Goal: Obtain resource: Obtain resource

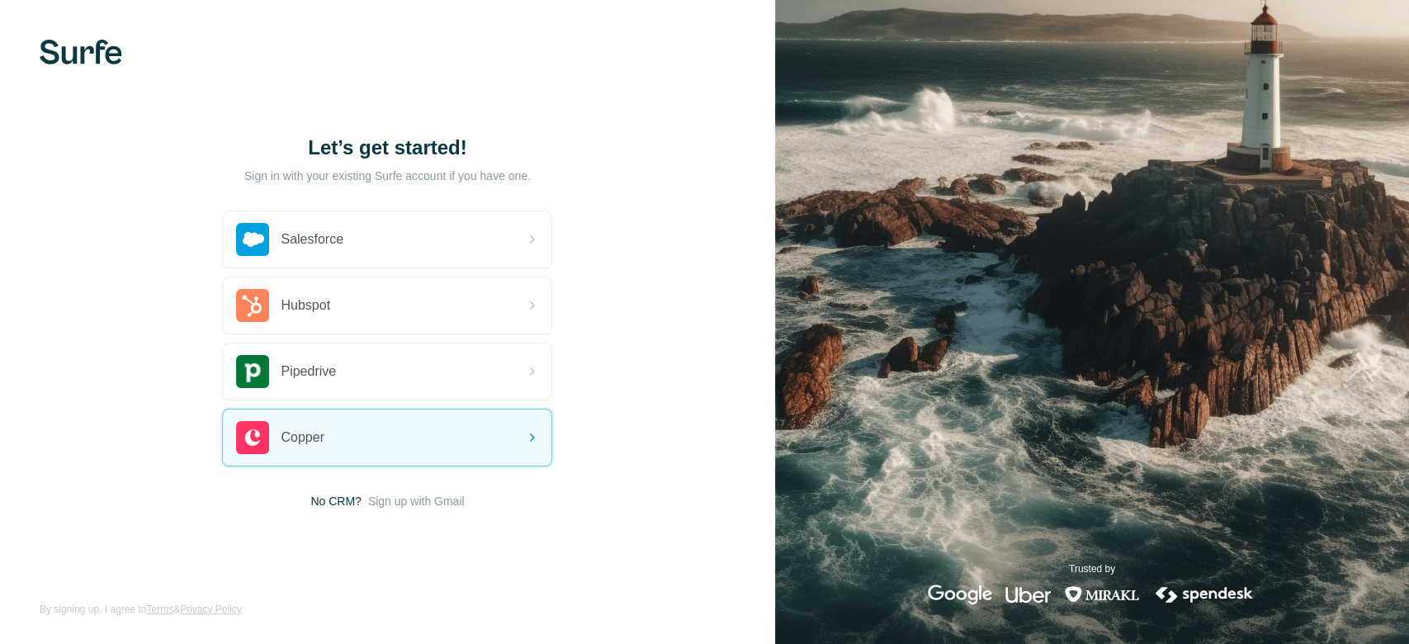
click at [443, 501] on span "Sign up with Gmail" at bounding box center [416, 501] width 97 height 17
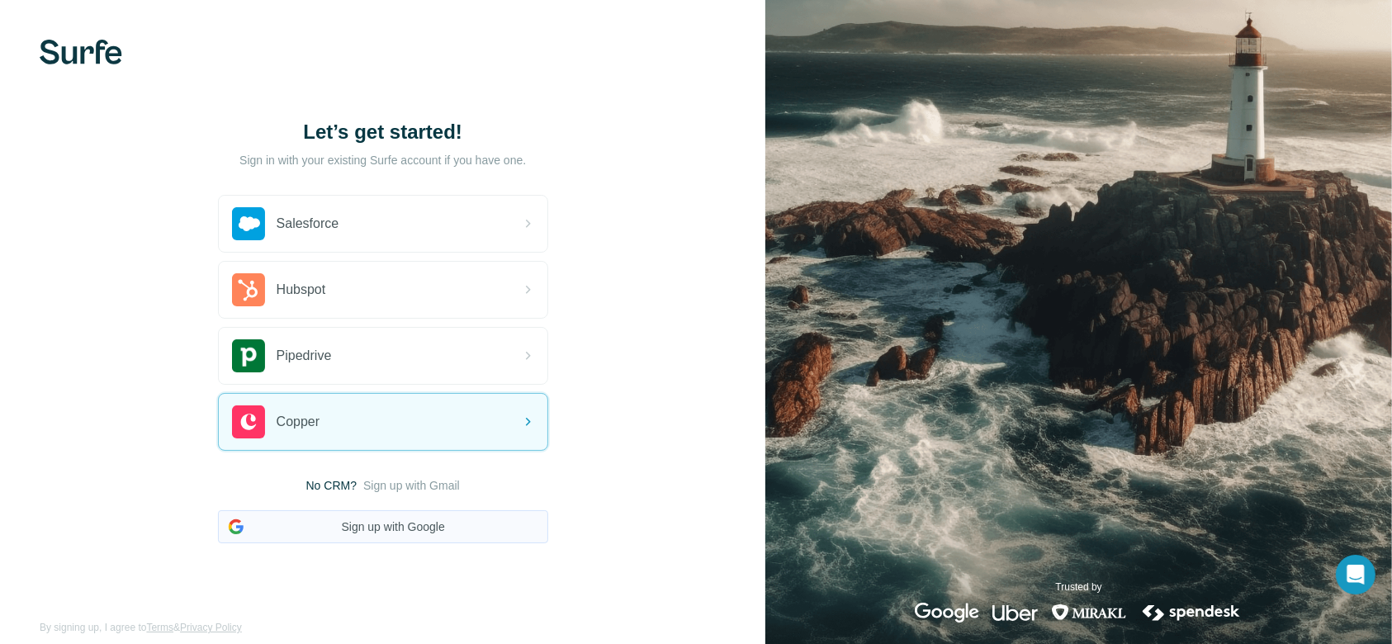
click at [431, 528] on button "Sign up with Google" at bounding box center [383, 526] width 330 height 33
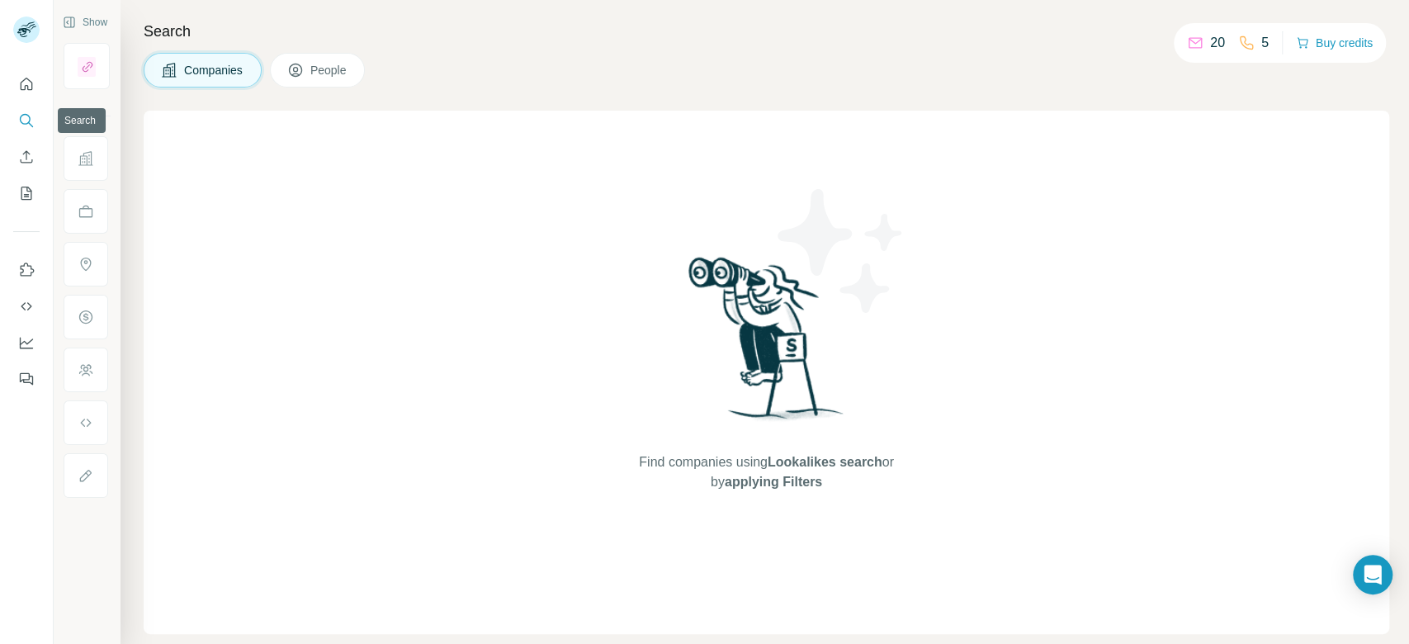
click at [26, 122] on icon "Search" at bounding box center [26, 120] width 17 height 17
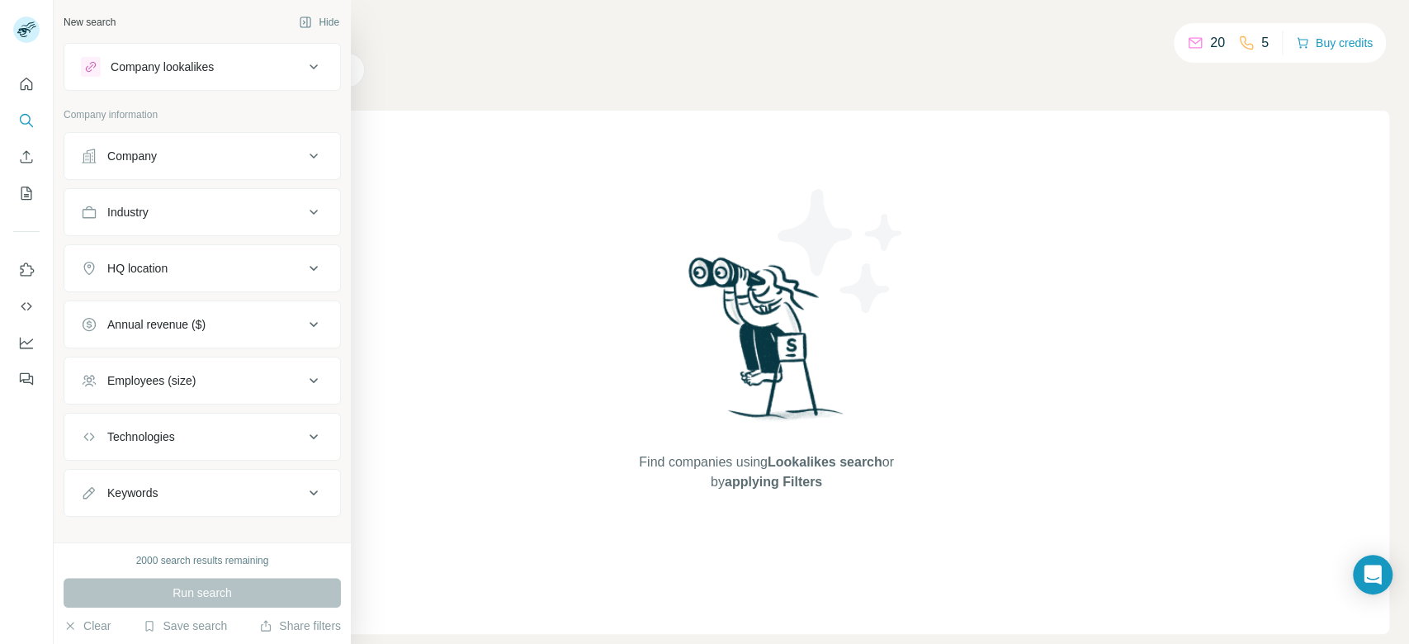
click at [103, 60] on div "Company lookalikes" at bounding box center [192, 67] width 223 height 20
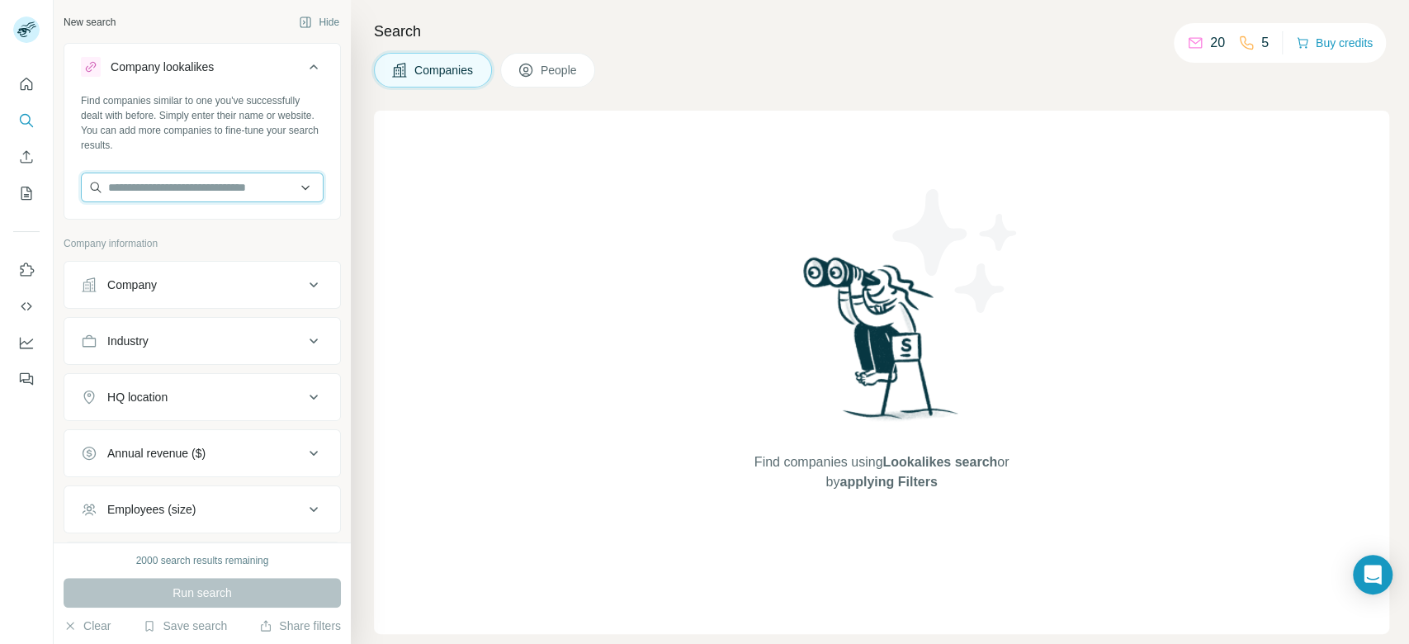
click at [215, 197] on input "text" at bounding box center [202, 188] width 243 height 30
paste input "**********"
type input "**********"
click at [214, 225] on div "A4 Apparel [DOMAIN_NAME]" at bounding box center [194, 232] width 218 height 45
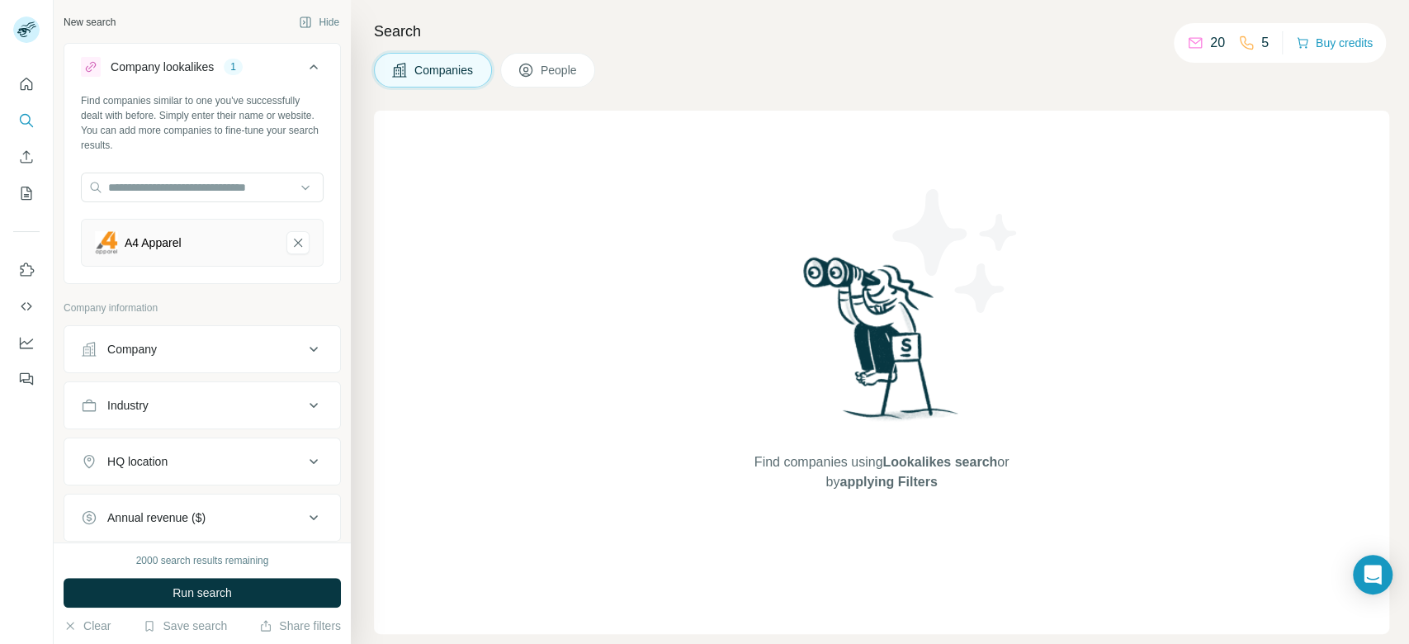
click at [216, 466] on div "HQ location" at bounding box center [192, 461] width 223 height 17
click at [217, 482] on input "text" at bounding box center [202, 503] width 243 height 30
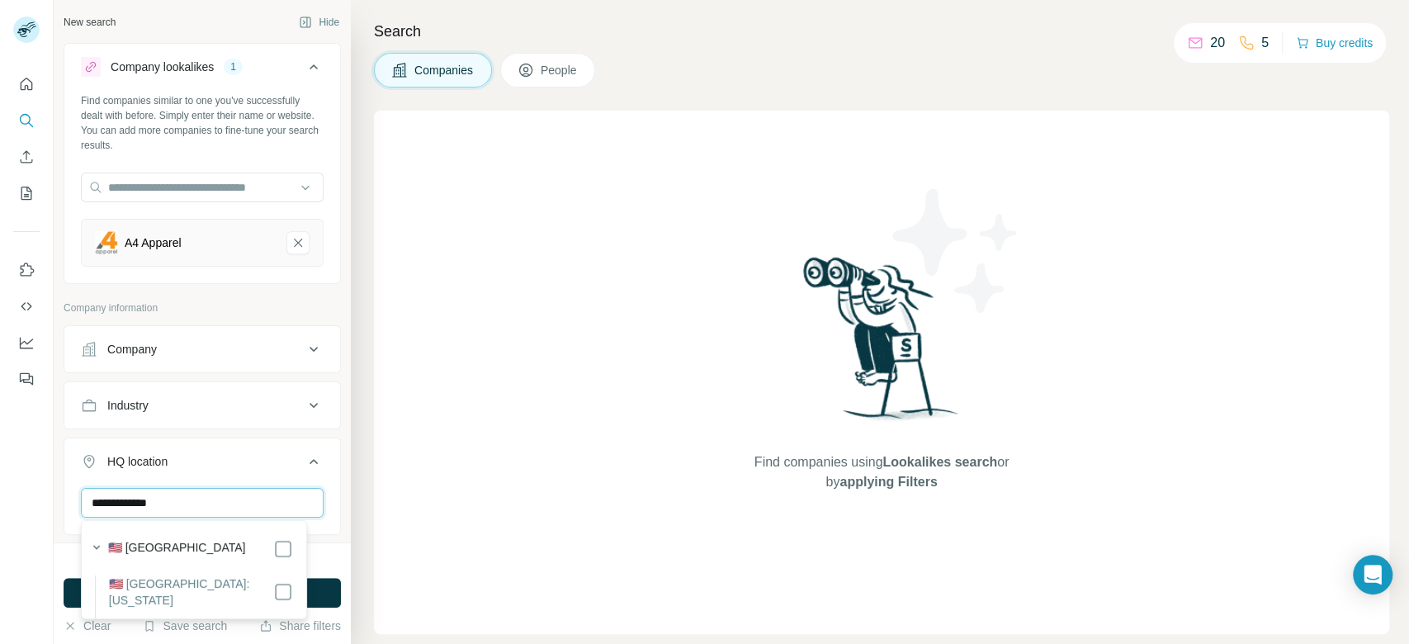
type input "**********"
click at [316, 482] on button "Run search" at bounding box center [202, 593] width 277 height 30
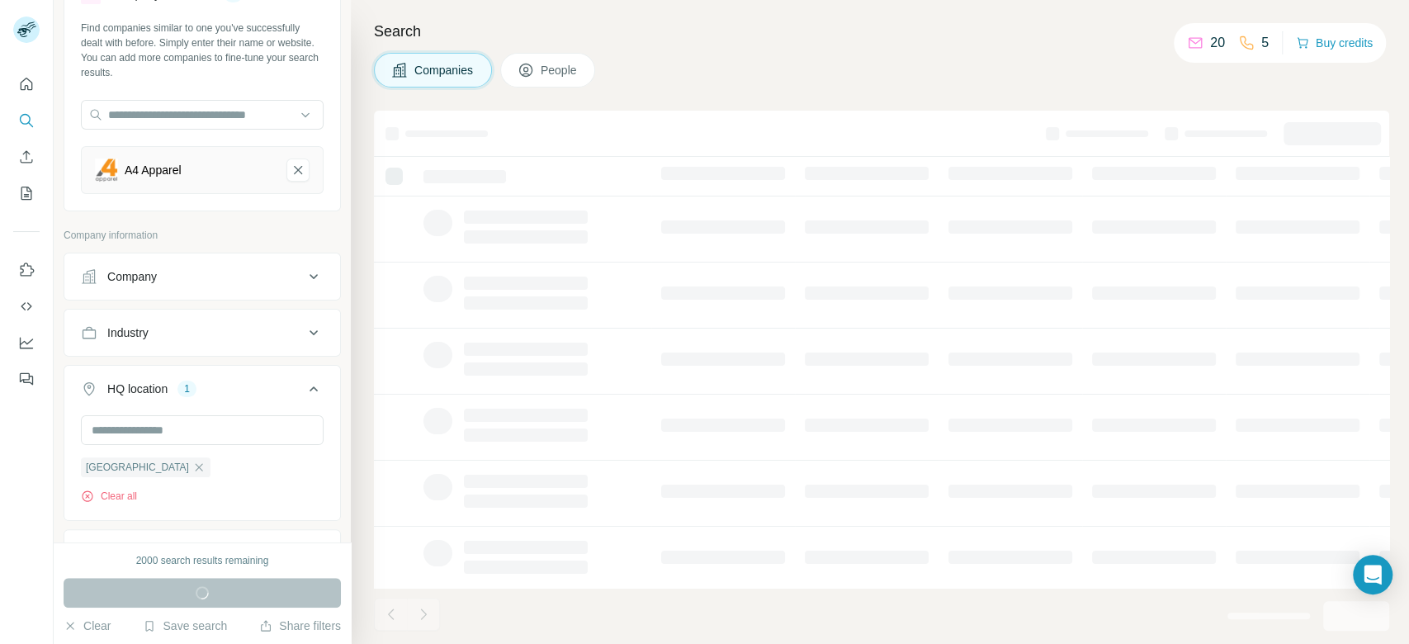
scroll to position [78, 0]
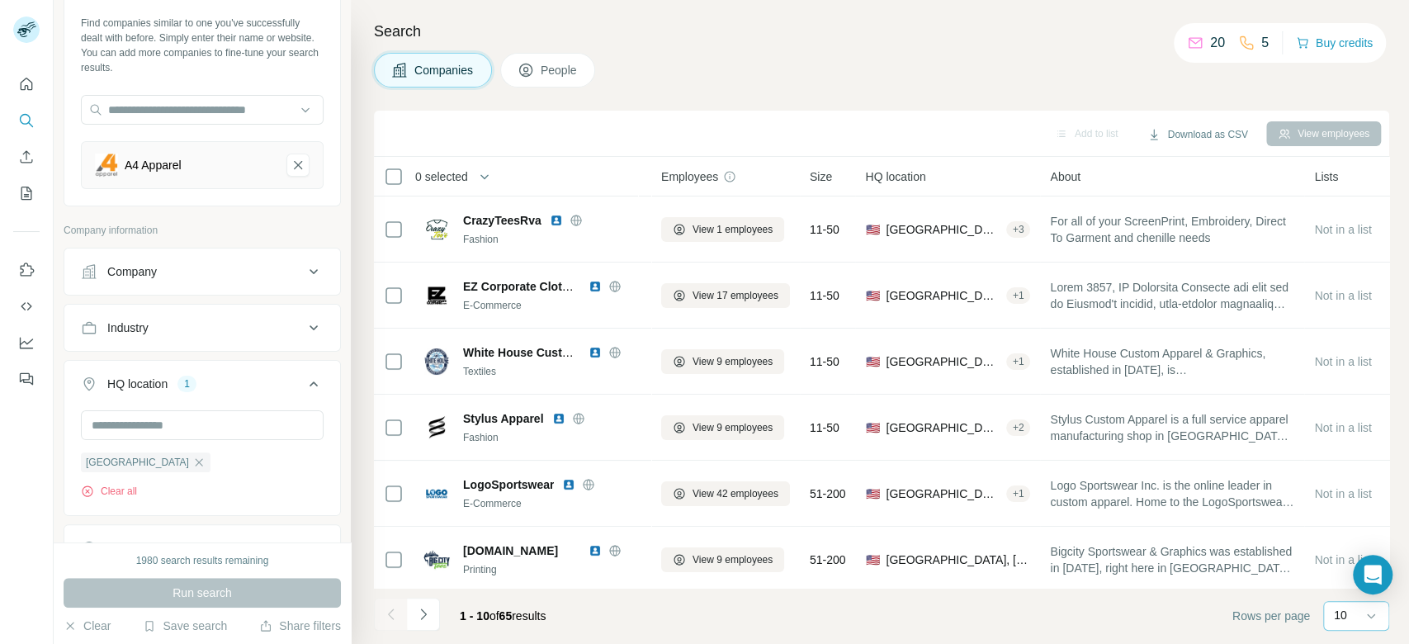
click at [1056, 482] on div "10" at bounding box center [1354, 615] width 41 height 17
click at [1056, 482] on div "60" at bounding box center [1357, 489] width 38 height 17
click at [1056, 138] on button "Download as CSV" at bounding box center [1197, 134] width 123 height 25
click at [1056, 166] on div "Only current page (60)" at bounding box center [1217, 169] width 154 height 30
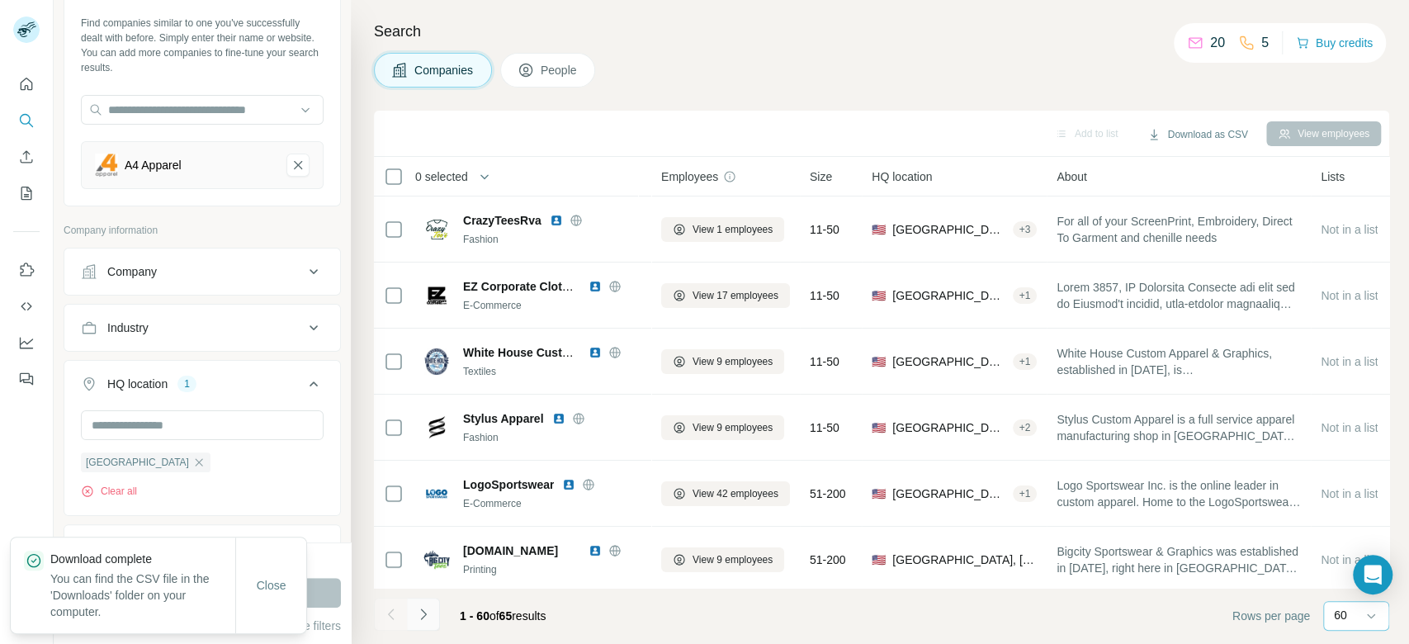
click at [428, 482] on icon "Navigate to next page" at bounding box center [423, 614] width 17 height 17
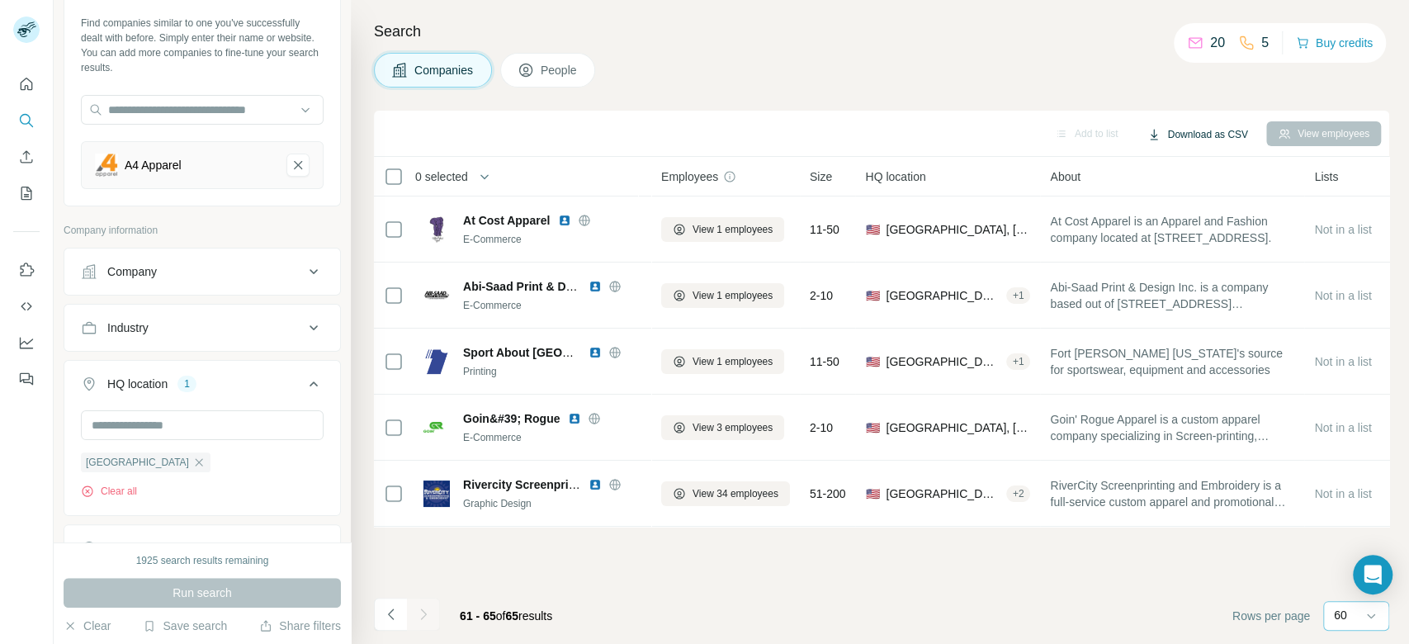
click at [1056, 130] on button "Download as CSV" at bounding box center [1197, 134] width 123 height 25
click at [1056, 196] on div "All viewed companies (65)" at bounding box center [1217, 199] width 154 height 30
